Goal: Task Accomplishment & Management: Complete application form

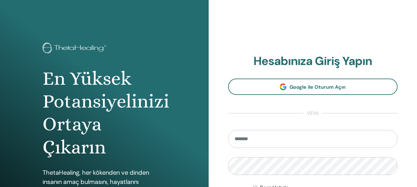
type input "**********"
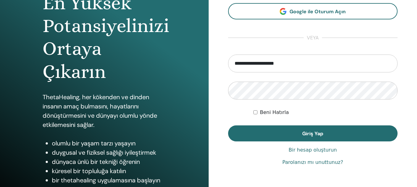
scroll to position [81, 0]
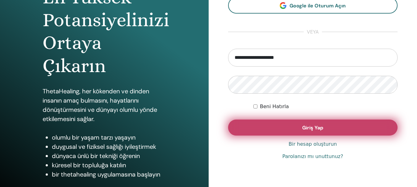
click at [346, 129] on button "Giriş Yap" at bounding box center [313, 128] width 170 height 16
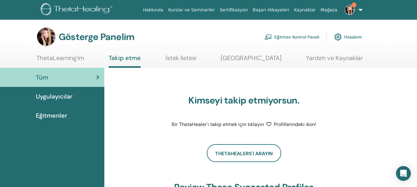
click at [349, 14] on img at bounding box center [350, 10] width 10 height 10
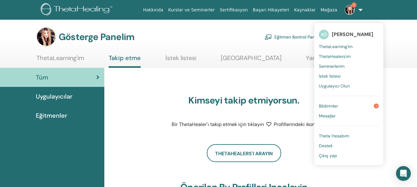
click at [332, 105] on font "Bildirimler" at bounding box center [328, 106] width 19 height 6
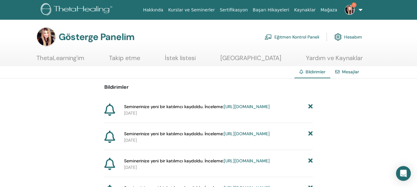
click at [224, 110] on font "https://member.thetahealing.com/instructor/seminar/378109/attendees" at bounding box center [247, 107] width 46 height 6
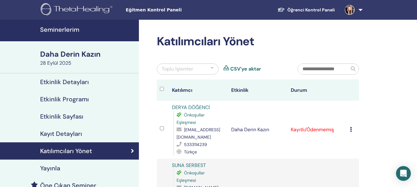
click at [53, 30] on font "Seminerlerim" at bounding box center [59, 30] width 39 height 8
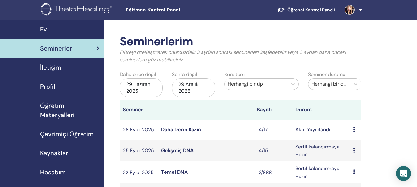
click at [180, 130] on font "Daha Derin Kazın" at bounding box center [181, 129] width 40 height 6
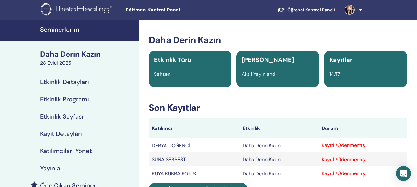
click at [61, 29] on font "Seminerlerim" at bounding box center [59, 30] width 39 height 8
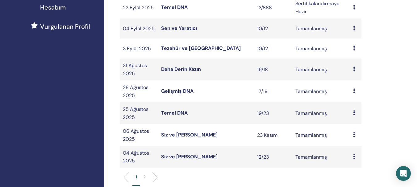
scroll to position [166, 0]
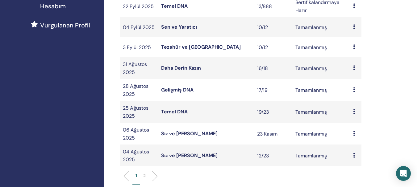
click at [175, 112] on font "Temel DNA" at bounding box center [174, 112] width 27 height 6
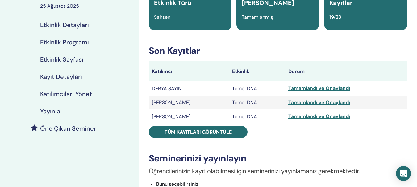
scroll to position [64, 0]
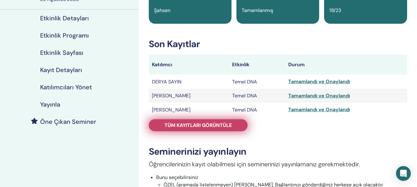
click at [180, 125] on font "Tüm kayıtları görüntüle" at bounding box center [197, 125] width 67 height 6
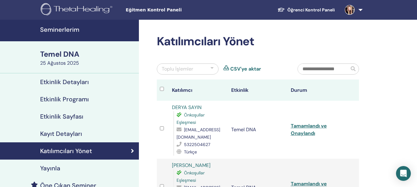
click at [61, 29] on font "Seminerlerim" at bounding box center [59, 30] width 39 height 8
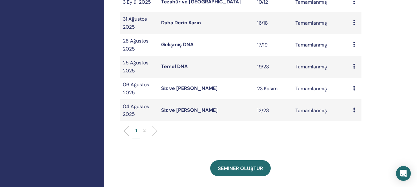
scroll to position [213, 0]
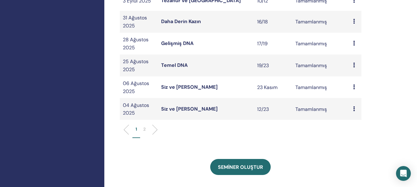
click at [145, 128] on font "2" at bounding box center [144, 129] width 2 height 6
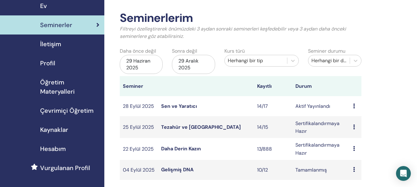
scroll to position [18, 0]
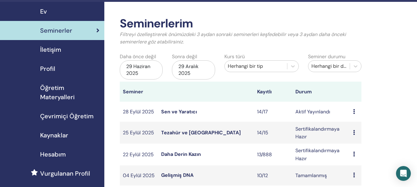
click at [56, 30] on font "Seminerler" at bounding box center [56, 31] width 32 height 8
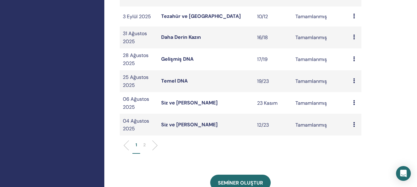
scroll to position [196, 0]
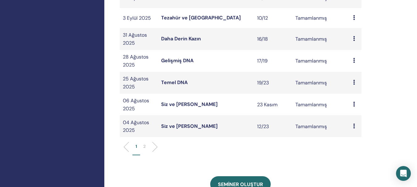
click at [177, 81] on font "Temel DNA" at bounding box center [174, 82] width 27 height 6
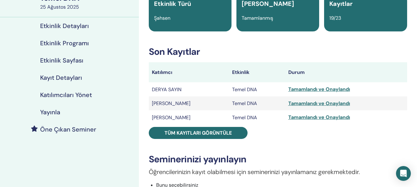
scroll to position [65, 0]
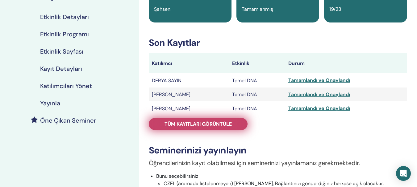
click at [230, 124] on font "Tüm kayıtları görüntüle" at bounding box center [197, 124] width 67 height 6
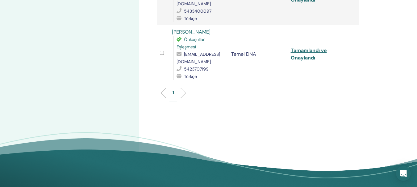
scroll to position [1135, 0]
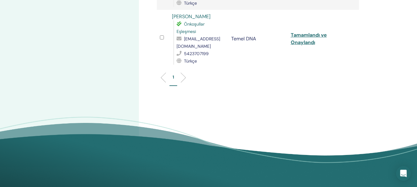
click at [184, 78] on li at bounding box center [181, 77] width 10 height 10
click at [183, 76] on li at bounding box center [181, 77] width 10 height 10
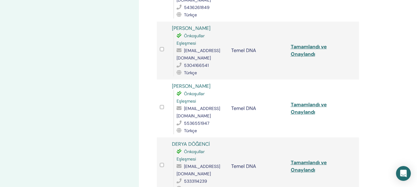
scroll to position [714, 0]
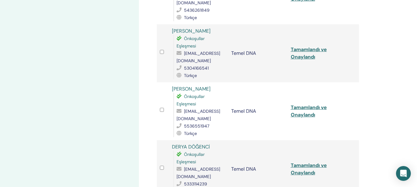
click at [196, 89] on font "LEYLA HAYTABAŞI" at bounding box center [191, 89] width 39 height 6
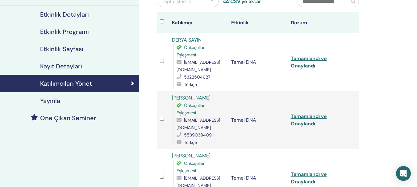
scroll to position [0, 0]
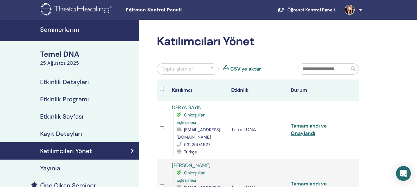
click at [70, 31] on font "Seminerlerim" at bounding box center [59, 30] width 39 height 8
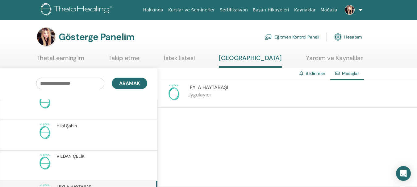
click at [296, 39] on font "Eğitmen Kontrol Paneli" at bounding box center [296, 38] width 45 height 6
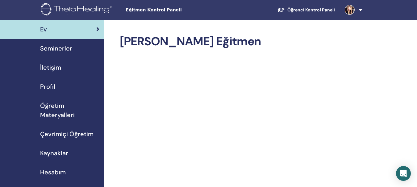
click at [404, 10] on nav "Eğitmen Kontrol Paneli Öğrenci Kontrol Paneli AÖ [PERSON_NAME] My ThetaLearning…" at bounding box center [208, 10] width 417 height 20
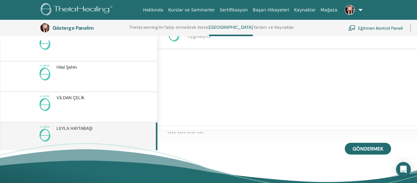
scroll to position [83, 0]
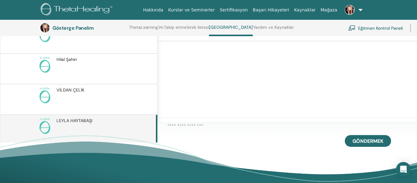
click at [84, 122] on font "HAYTABAŞI" at bounding box center [81, 121] width 22 height 6
click at [84, 121] on font "HAYTABAŞI" at bounding box center [81, 121] width 22 height 6
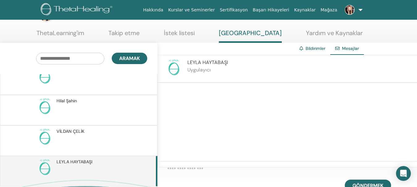
scroll to position [19, 0]
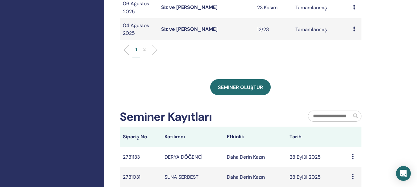
scroll to position [298, 0]
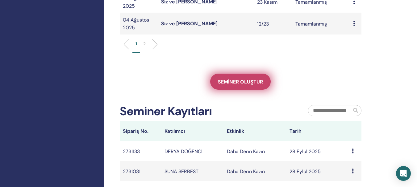
click at [232, 83] on font "Seminer oluştur" at bounding box center [240, 82] width 45 height 6
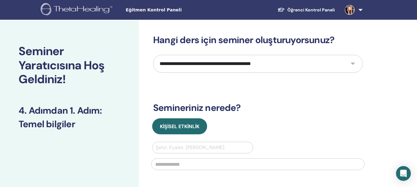
click at [352, 64] on select "**********" at bounding box center [257, 64] width 209 height 18
select select "*"
click at [153, 55] on select "**********" at bounding box center [257, 64] width 209 height 18
click at [179, 145] on div at bounding box center [202, 147] width 94 height 9
type input "*******"
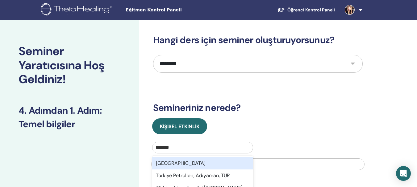
click at [170, 161] on font "[GEOGRAPHIC_DATA]" at bounding box center [181, 163] width 50 height 6
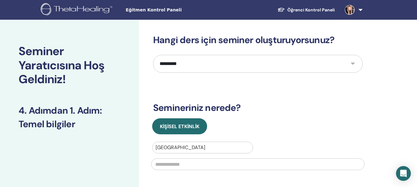
drag, startPoint x: 169, startPoint y: 165, endPoint x: 303, endPoint y: 184, distance: 135.5
click at [303, 184] on div "**********" at bounding box center [257, 150] width 209 height 230
click at [165, 162] on input "text" at bounding box center [257, 165] width 213 height 12
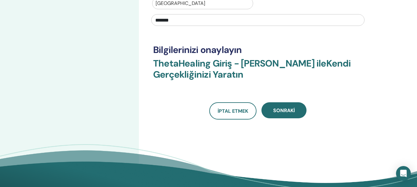
scroll to position [146, 0]
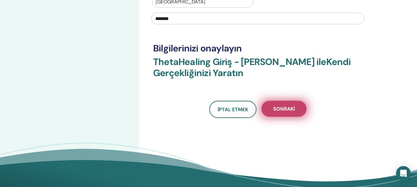
type input "*******"
click at [289, 108] on font "Sonraki" at bounding box center [284, 109] width 22 height 6
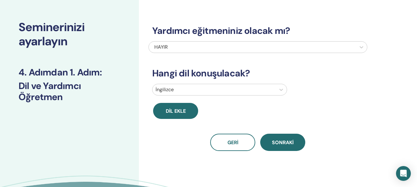
scroll to position [0, 0]
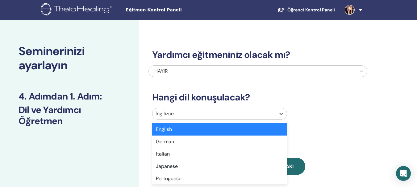
drag, startPoint x: 281, startPoint y: 113, endPoint x: 283, endPoint y: 116, distance: 4.3
click at [281, 113] on icon at bounding box center [281, 114] width 6 height 6
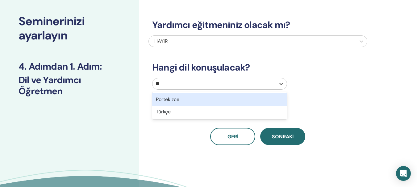
type input "***"
drag, startPoint x: 241, startPoint y: 99, endPoint x: 247, endPoint y: 107, distance: 9.4
click at [242, 99] on div "Türkçe" at bounding box center [219, 99] width 135 height 12
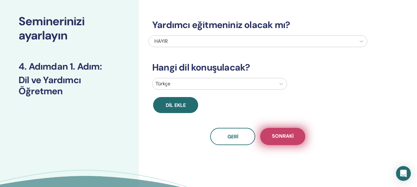
click at [279, 136] on font "Sonraki" at bounding box center [283, 136] width 22 height 6
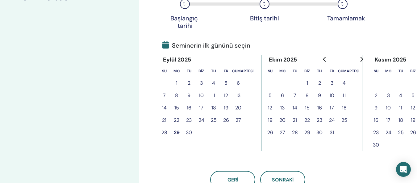
scroll to position [156, 0]
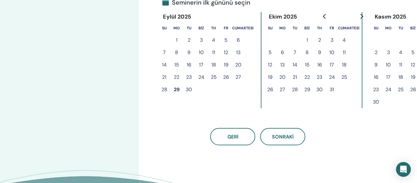
click at [188, 89] on font "30" at bounding box center [189, 89] width 6 height 6
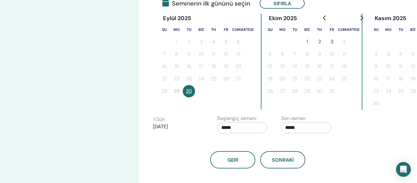
click at [306, 41] on font "1" at bounding box center [307, 41] width 2 height 6
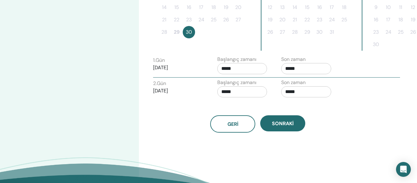
scroll to position [216, 0]
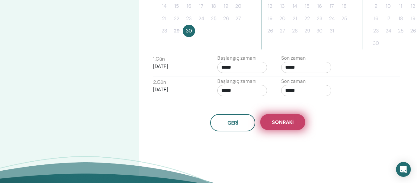
click at [283, 123] on font "Sonraki" at bounding box center [283, 122] width 22 height 6
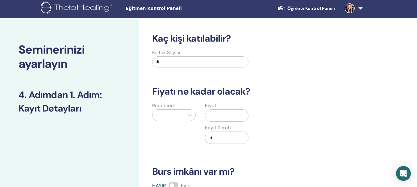
scroll to position [0, 0]
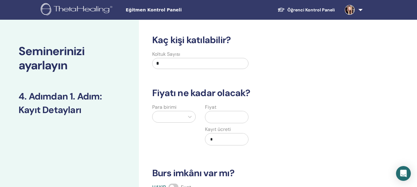
click at [176, 65] on input "*" at bounding box center [200, 63] width 96 height 11
type input "**"
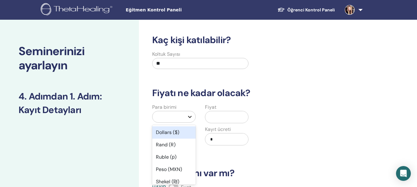
click at [190, 117] on icon at bounding box center [190, 117] width 6 height 6
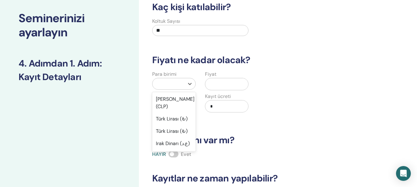
scroll to position [538, 0]
click at [172, 109] on font "Türk Lirası (₺)" at bounding box center [172, 107] width 32 height 6
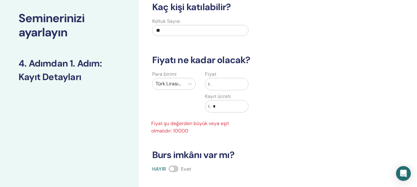
click at [217, 87] on input "text" at bounding box center [229, 84] width 38 height 12
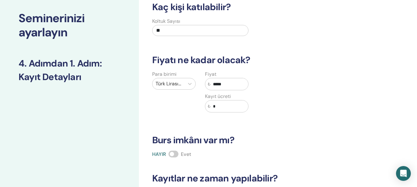
type input "*****"
click at [225, 110] on input "*" at bounding box center [229, 107] width 38 height 12
click at [326, 118] on div "Para birimi Türk Lirası (₺) Fiyat ₺ ***** Kayıt ücreti ₺ *" at bounding box center [253, 95] width 219 height 49
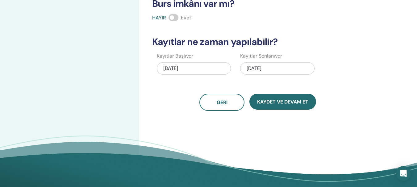
scroll to position [172, 0]
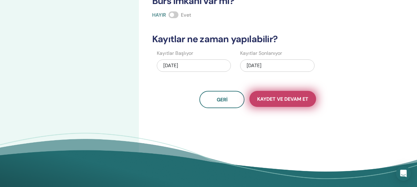
click at [282, 100] on font "Kaydet ve Devam Et" at bounding box center [282, 99] width 51 height 6
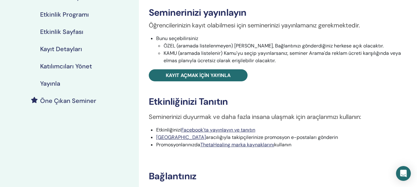
scroll to position [96, 0]
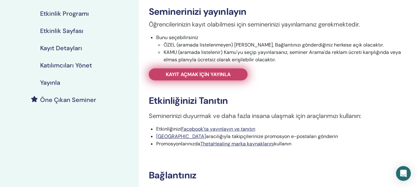
click at [194, 74] on font "Kayıt açmak için yayınla" at bounding box center [198, 74] width 65 height 6
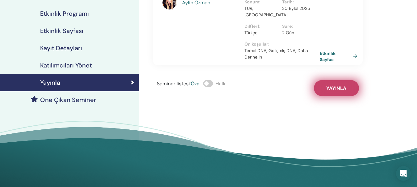
click at [333, 85] on font "Yayınla" at bounding box center [336, 88] width 20 height 6
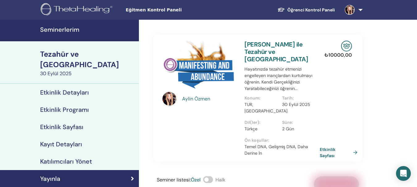
click at [65, 30] on font "Seminerlerim" at bounding box center [59, 30] width 39 height 8
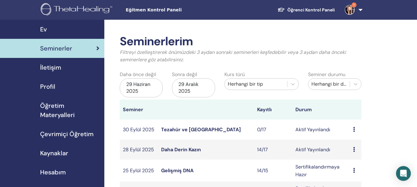
click at [179, 130] on font "Tezahür ve [GEOGRAPHIC_DATA]" at bounding box center [201, 129] width 80 height 6
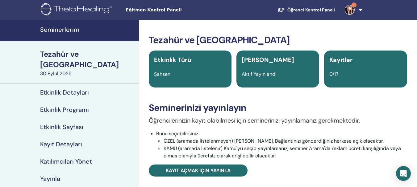
drag, startPoint x: 349, startPoint y: 9, endPoint x: 350, endPoint y: 21, distance: 12.1
click at [349, 10] on img at bounding box center [350, 10] width 10 height 10
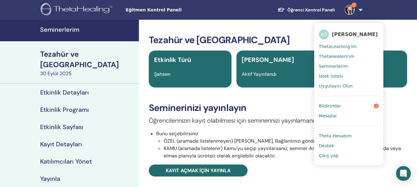
click at [333, 106] on font "Bildirimler" at bounding box center [330, 106] width 22 height 5
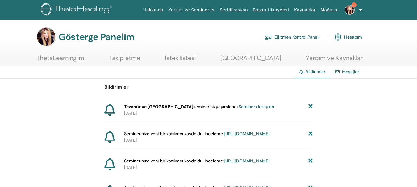
click at [238, 108] on font "Seminer detayları" at bounding box center [255, 107] width 35 height 6
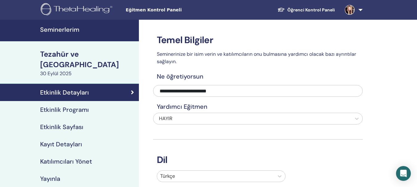
drag, startPoint x: 68, startPoint y: 30, endPoint x: 78, endPoint y: 39, distance: 13.8
click at [68, 31] on font "Seminerlerim" at bounding box center [59, 30] width 39 height 8
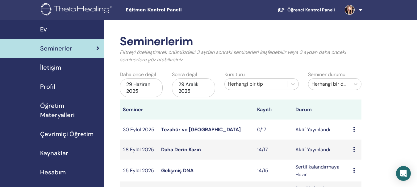
click at [184, 130] on font "Tezahür ve [GEOGRAPHIC_DATA]" at bounding box center [201, 129] width 80 height 6
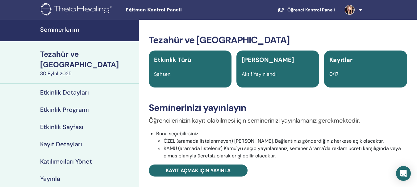
drag, startPoint x: 55, startPoint y: 31, endPoint x: 68, endPoint y: 43, distance: 18.1
click at [55, 31] on font "Seminerlerim" at bounding box center [59, 30] width 39 height 8
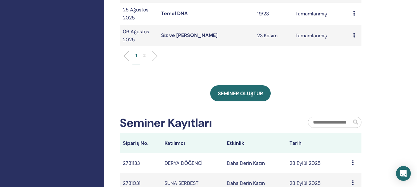
scroll to position [283, 0]
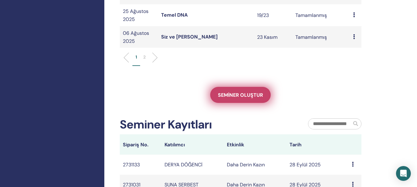
click at [254, 93] on font "Seminer oluştur" at bounding box center [240, 95] width 45 height 6
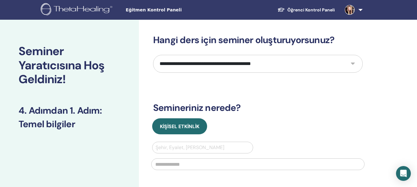
click at [353, 63] on select "**********" at bounding box center [257, 64] width 209 height 18
select select "****"
click at [153, 55] on select "**********" at bounding box center [257, 64] width 209 height 18
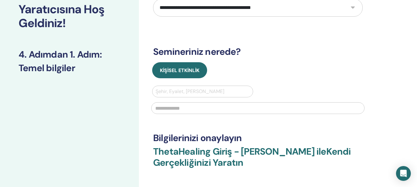
scroll to position [57, 0]
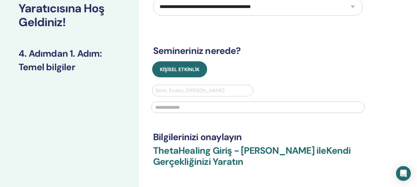
click at [207, 91] on div at bounding box center [202, 90] width 94 height 9
type input "***"
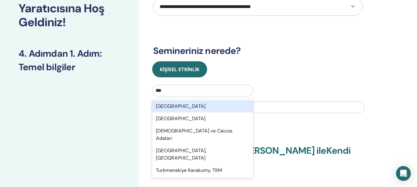
click at [218, 102] on div "Türkiye" at bounding box center [202, 106] width 101 height 12
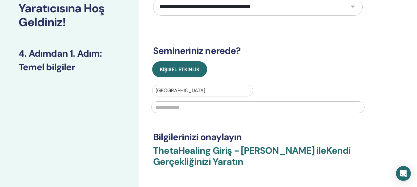
click at [169, 109] on input "text" at bounding box center [257, 107] width 213 height 12
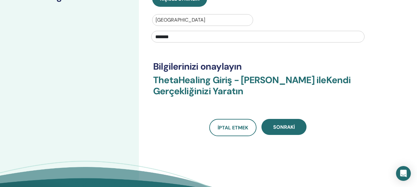
scroll to position [130, 0]
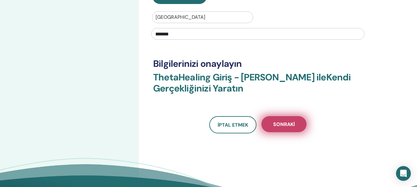
type input "*******"
click at [285, 124] on font "Sonraki" at bounding box center [284, 124] width 22 height 6
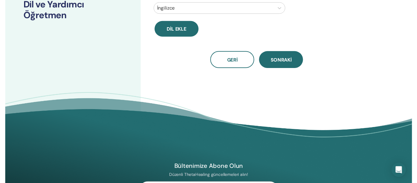
scroll to position [0, 0]
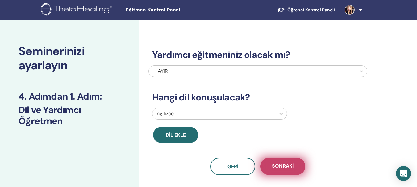
click at [281, 165] on font "Sonraki" at bounding box center [283, 166] width 22 height 6
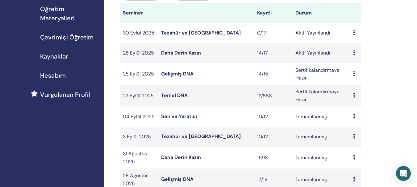
scroll to position [101, 0]
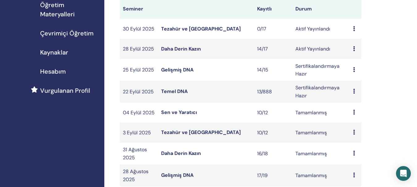
click at [177, 113] on font "Sen ve Yaratıcı" at bounding box center [179, 112] width 36 height 6
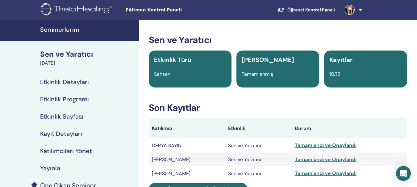
click at [56, 30] on font "Seminerlerim" at bounding box center [59, 30] width 39 height 8
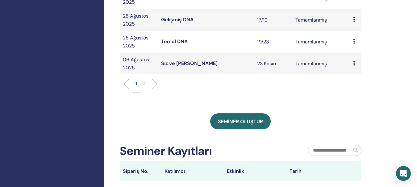
scroll to position [258, 0]
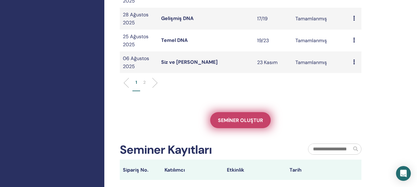
drag, startPoint x: 239, startPoint y: 119, endPoint x: 242, endPoint y: 122, distance: 3.5
click at [239, 119] on font "Seminer oluştur" at bounding box center [240, 120] width 45 height 6
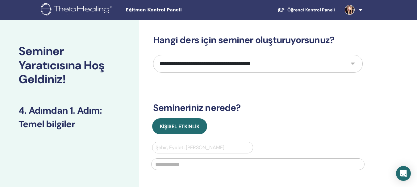
click at [353, 64] on select "**********" at bounding box center [257, 64] width 209 height 18
select select "****"
click at [153, 55] on select "**********" at bounding box center [257, 64] width 209 height 18
click at [185, 146] on div at bounding box center [202, 147] width 94 height 9
type input "***"
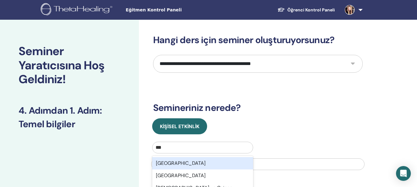
click at [186, 158] on div "Türkiye" at bounding box center [202, 163] width 101 height 12
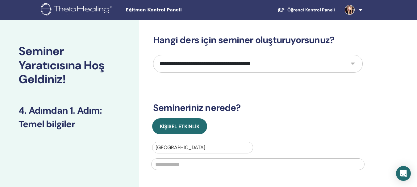
click at [190, 162] on input "text" at bounding box center [257, 165] width 213 height 12
type input "*"
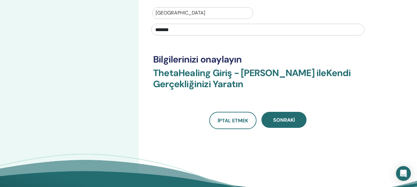
scroll to position [136, 0]
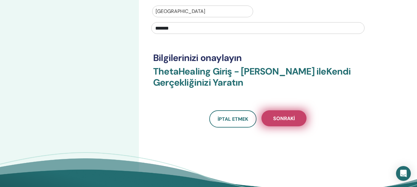
type input "*******"
click at [287, 118] on font "Sonraki" at bounding box center [284, 118] width 22 height 6
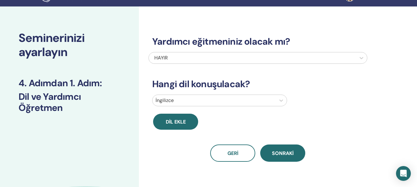
scroll to position [0, 0]
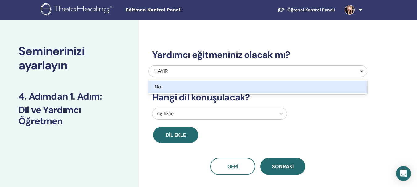
click at [360, 69] on icon at bounding box center [361, 71] width 6 height 6
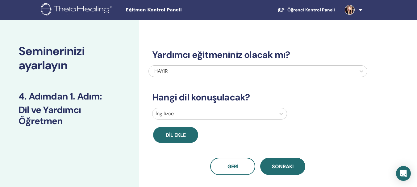
click at [370, 117] on div "Yardımcı eğitmeniniz olacak mı? HAYIR Hangi dil konuşulacak? İngilizce Dil ekle…" at bounding box center [278, 141] width 278 height 242
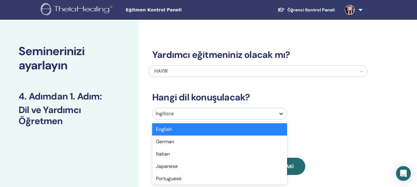
click at [280, 113] on icon at bounding box center [281, 114] width 6 height 6
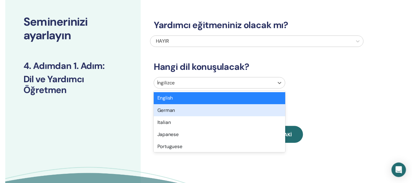
scroll to position [30, 0]
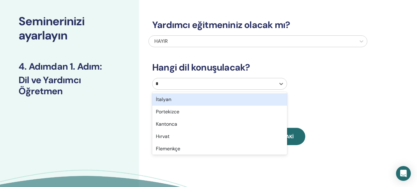
type input "**"
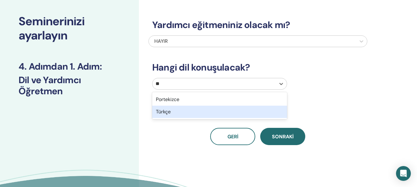
click at [226, 112] on div "Türkçe" at bounding box center [219, 112] width 135 height 12
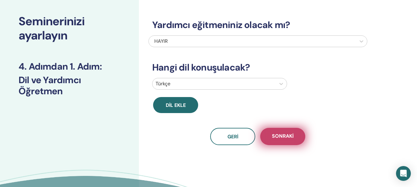
click at [287, 134] on font "Sonraki" at bounding box center [283, 136] width 22 height 6
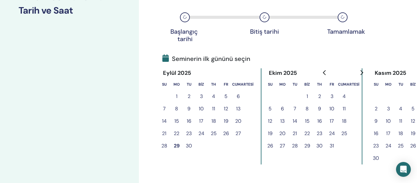
scroll to position [132, 0]
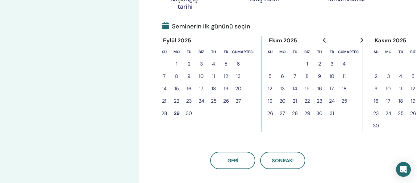
click at [190, 112] on font "30" at bounding box center [189, 113] width 6 height 6
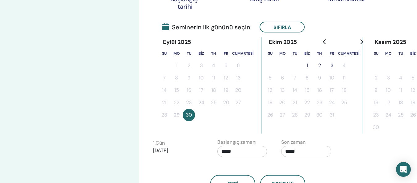
click at [306, 64] on font "1" at bounding box center [307, 65] width 2 height 6
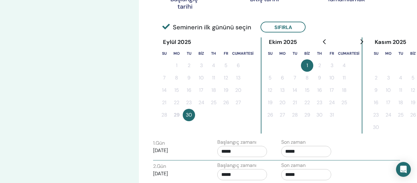
click at [188, 114] on font "30" at bounding box center [189, 114] width 6 height 6
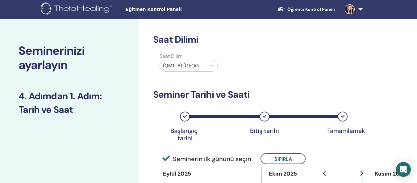
scroll to position [0, 0]
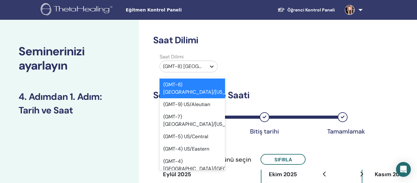
click at [213, 66] on icon at bounding box center [212, 66] width 4 height 2
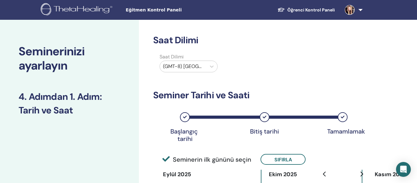
click at [256, 56] on div "Saat Dilimi (GMT-8) ABD/Alaska" at bounding box center [257, 64] width 219 height 22
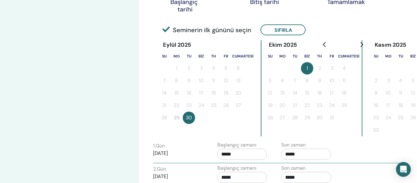
scroll to position [134, 0]
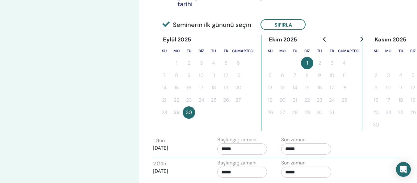
click at [207, 107] on td at bounding box center [201, 112] width 12 height 12
click at [324, 38] on icon "Önceki aya git" at bounding box center [324, 39] width 3 height 5
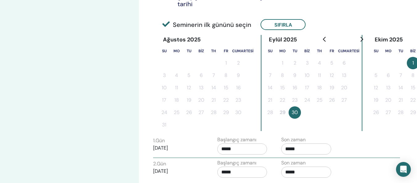
click at [361, 40] on icon "Gelecek aya git" at bounding box center [361, 39] width 5 height 5
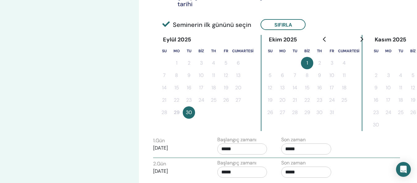
click at [361, 40] on icon "Gelecek aya git" at bounding box center [361, 39] width 5 height 5
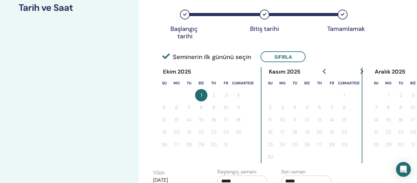
scroll to position [0, 0]
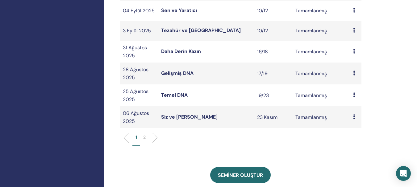
scroll to position [329, 0]
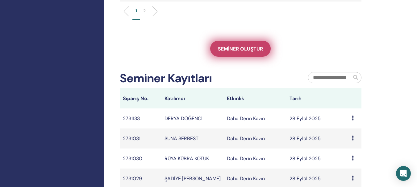
click at [239, 50] on font "Seminer oluştur" at bounding box center [240, 49] width 45 height 6
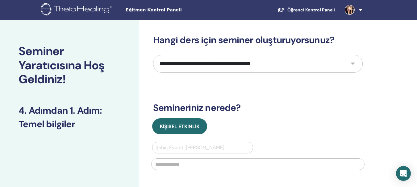
click at [353, 63] on select "**********" at bounding box center [257, 64] width 209 height 18
select select "****"
click at [153, 55] on select "**********" at bounding box center [257, 64] width 209 height 18
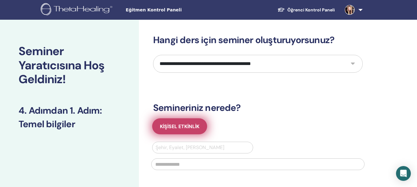
click at [174, 126] on font "Kişisel Etkinlik" at bounding box center [179, 126] width 39 height 6
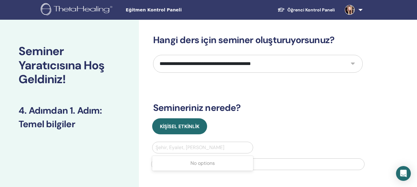
click at [179, 146] on div at bounding box center [202, 147] width 94 height 9
type input "***"
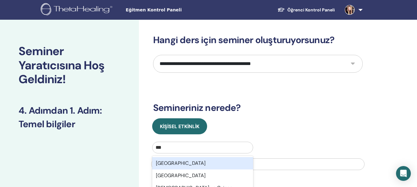
click at [177, 165] on div "Türkiye" at bounding box center [202, 163] width 101 height 12
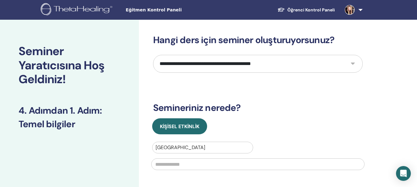
click at [182, 167] on input "text" at bounding box center [257, 165] width 213 height 12
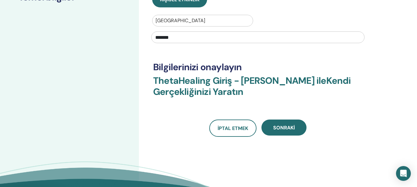
scroll to position [129, 0]
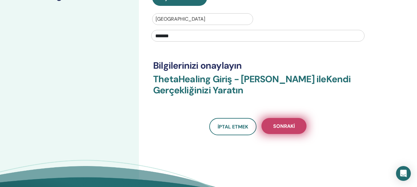
type input "*******"
click at [282, 127] on font "Sonraki" at bounding box center [284, 126] width 22 height 6
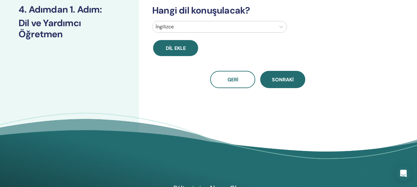
scroll to position [0, 0]
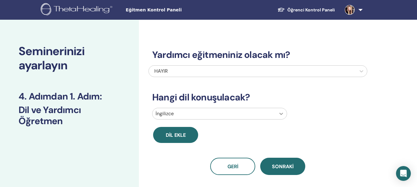
click at [280, 114] on icon at bounding box center [281, 114] width 6 height 6
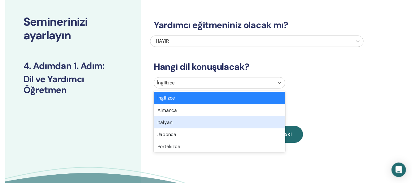
scroll to position [30, 0]
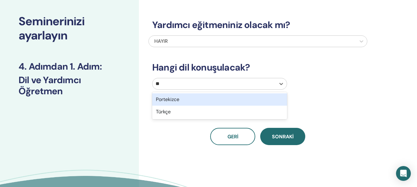
type input "***"
click at [222, 102] on div "Türkçe" at bounding box center [219, 99] width 135 height 12
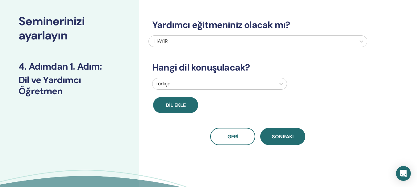
click at [280, 137] on font "Sonraki" at bounding box center [283, 137] width 22 height 6
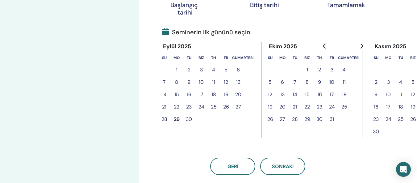
scroll to position [132, 0]
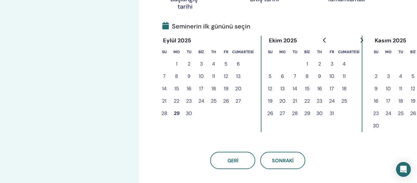
click at [319, 62] on font "2" at bounding box center [319, 63] width 3 height 6
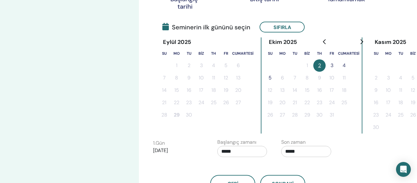
click at [330, 64] on font "3" at bounding box center [331, 65] width 3 height 6
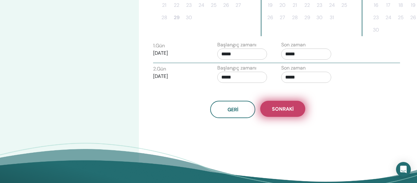
click at [282, 110] on font "Sonraki" at bounding box center [283, 108] width 22 height 6
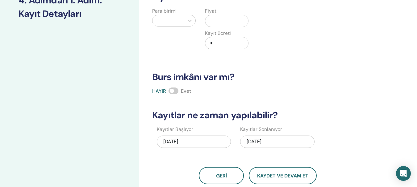
scroll to position [0, 0]
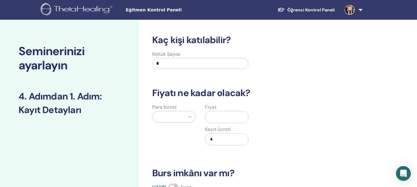
click at [166, 64] on input "*" at bounding box center [200, 63] width 96 height 11
type input "**"
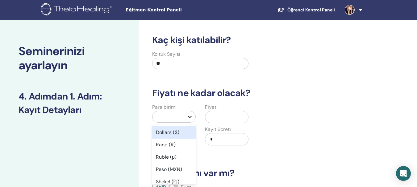
click at [189, 118] on icon at bounding box center [190, 117] width 6 height 6
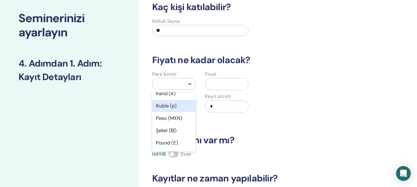
scroll to position [24, 0]
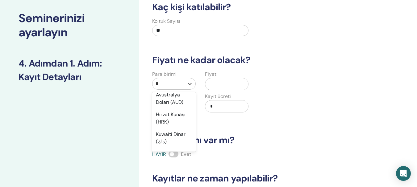
type input "**"
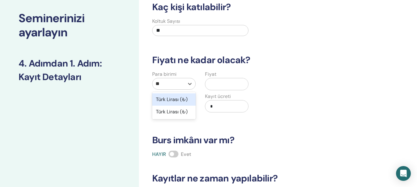
click at [188, 102] on div "Türk Lirası (₺)" at bounding box center [173, 99] width 43 height 12
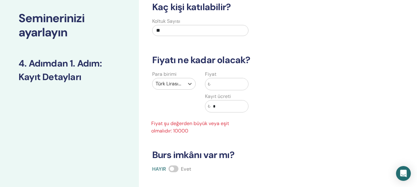
click at [214, 85] on input "text" at bounding box center [229, 84] width 38 height 12
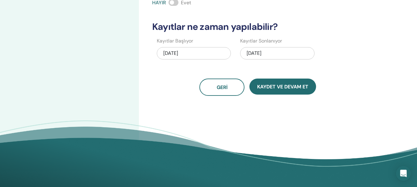
scroll to position [186, 0]
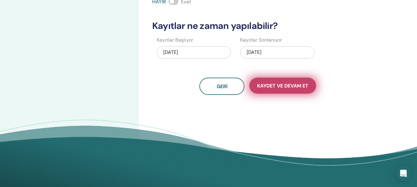
type input "*****"
click at [278, 86] on font "Kaydet ve Devam Et" at bounding box center [282, 86] width 51 height 6
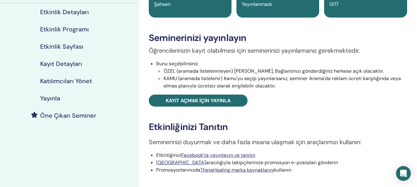
scroll to position [95, 0]
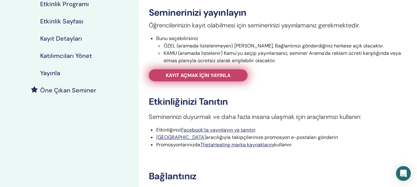
click at [208, 74] on font "Kayıt açmak için yayınla" at bounding box center [198, 75] width 65 height 6
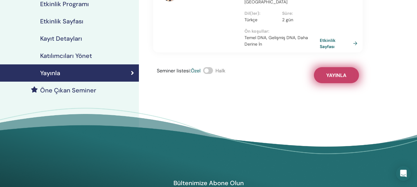
click at [330, 72] on font "Yayınla" at bounding box center [336, 75] width 20 height 6
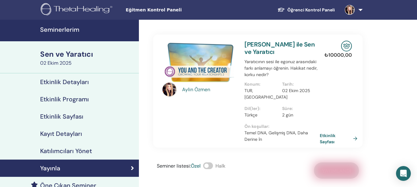
click at [62, 29] on font "Seminerlerim" at bounding box center [59, 30] width 39 height 8
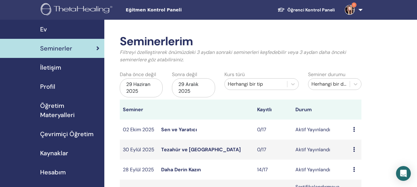
click at [171, 131] on font "Sen ve Yaratıcı" at bounding box center [179, 129] width 36 height 6
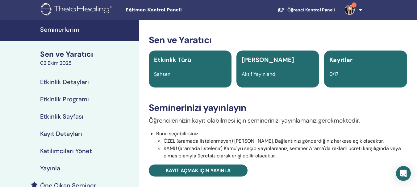
click at [350, 7] on img at bounding box center [350, 10] width 10 height 10
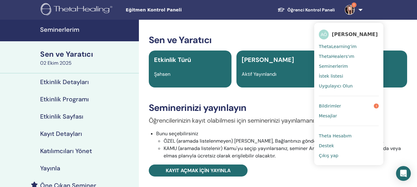
click at [329, 104] on font "Bildirimler" at bounding box center [330, 106] width 22 height 5
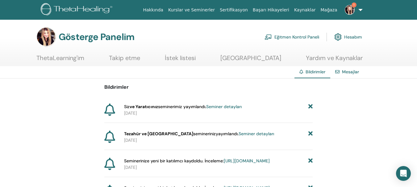
click at [235, 106] on font "Seminer detayları" at bounding box center [223, 107] width 35 height 6
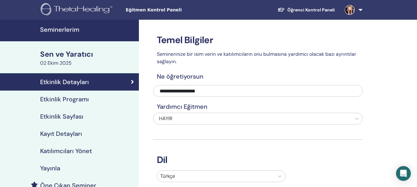
click at [60, 29] on font "Seminerlerim" at bounding box center [59, 30] width 39 height 8
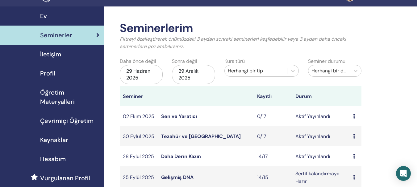
scroll to position [68, 0]
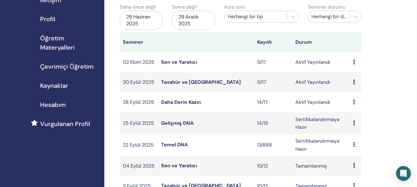
click at [173, 64] on font "Sen ve Yaratıcı" at bounding box center [179, 62] width 36 height 6
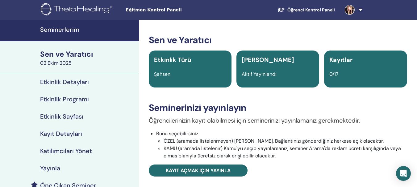
click at [360, 11] on link at bounding box center [352, 10] width 25 height 20
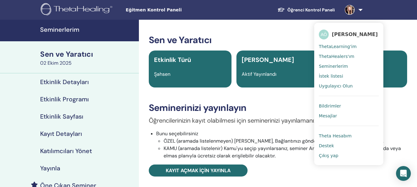
click at [335, 106] on font "Bildirimler" at bounding box center [330, 106] width 22 height 5
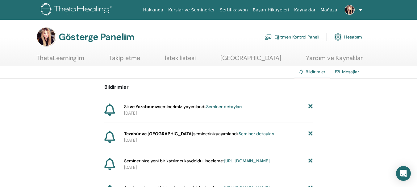
click at [226, 107] on font "Seminer detayları" at bounding box center [223, 107] width 35 height 6
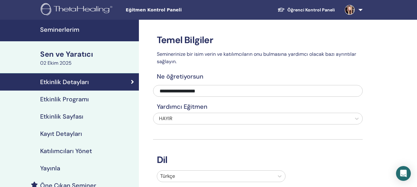
click at [61, 31] on font "Seminerlerim" at bounding box center [59, 30] width 39 height 8
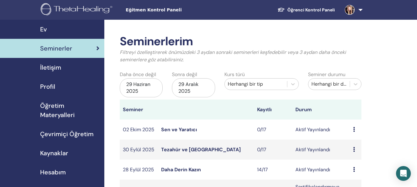
click at [178, 130] on font "Sen ve Yaratıcı" at bounding box center [179, 129] width 36 height 6
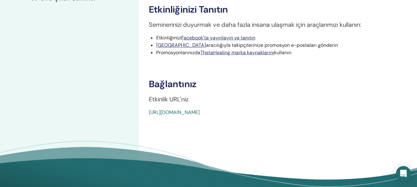
scroll to position [202, 0]
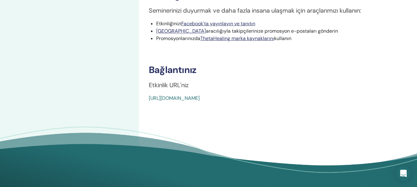
click at [200, 100] on font "[URL][DOMAIN_NAME]" at bounding box center [174, 98] width 51 height 6
click at [200, 101] on font "https://www.thetahealing.com/seminer-378818-detayları.html" at bounding box center [174, 98] width 51 height 6
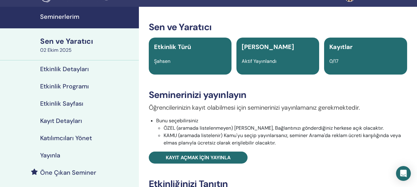
scroll to position [0, 0]
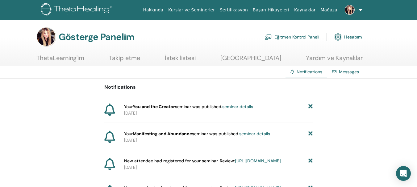
click at [360, 11] on link at bounding box center [352, 10] width 25 height 20
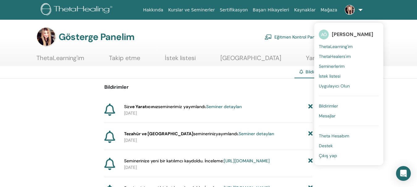
click at [230, 108] on font "Seminer detayları" at bounding box center [223, 107] width 35 height 6
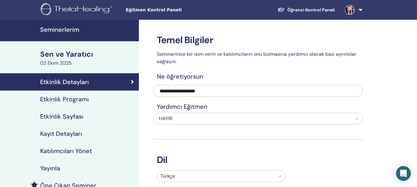
click at [72, 29] on font "Seminerlerim" at bounding box center [59, 30] width 39 height 8
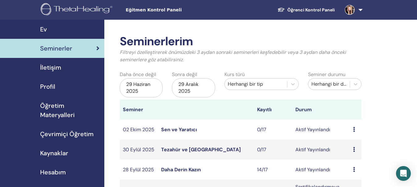
click at [179, 131] on font "Sen ve Yaratıcı" at bounding box center [179, 129] width 36 height 6
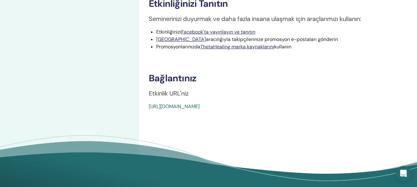
scroll to position [209, 0]
